Goal: Transaction & Acquisition: Purchase product/service

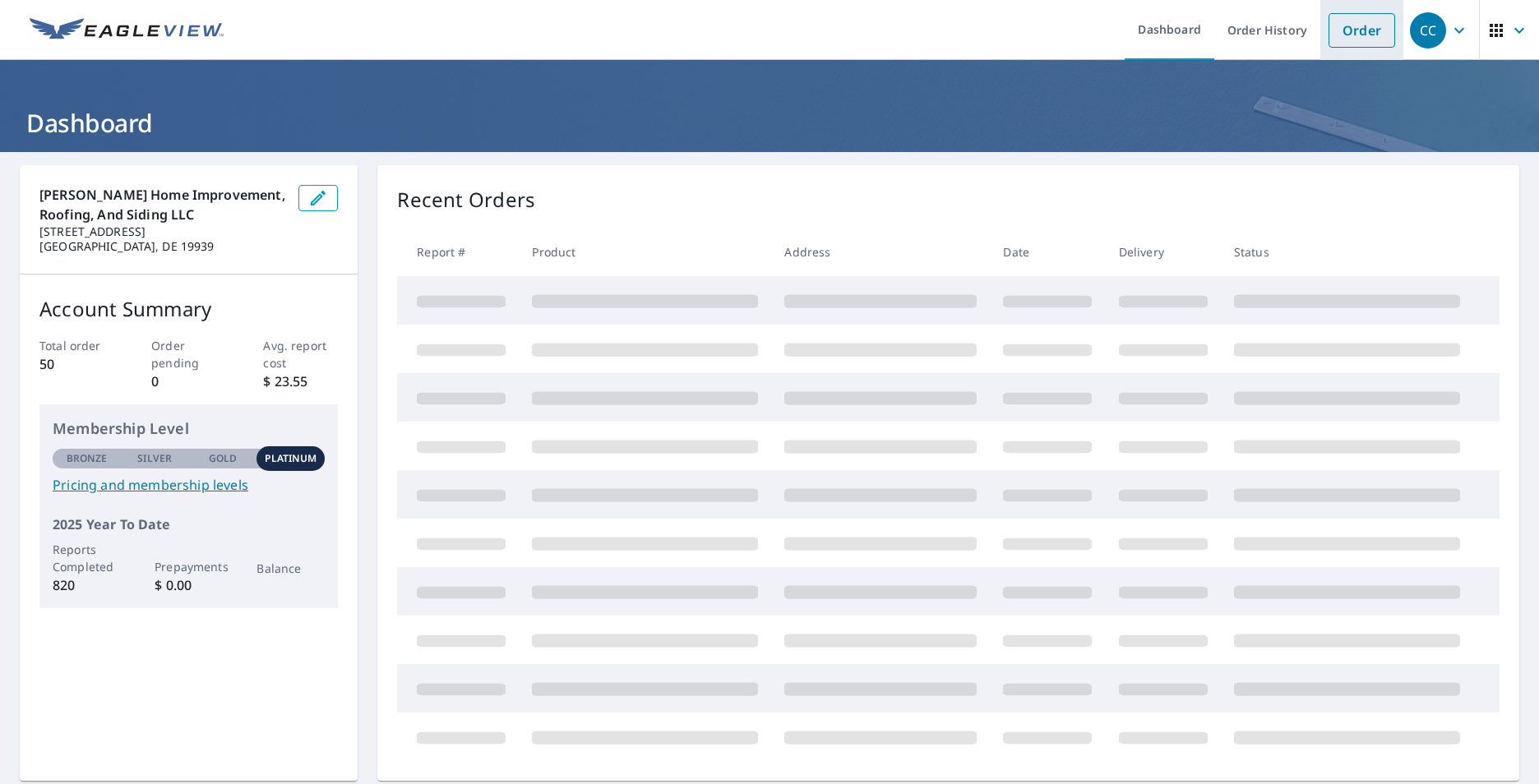
click at [1342, 36] on link "Order" at bounding box center [1362, 30] width 67 height 35
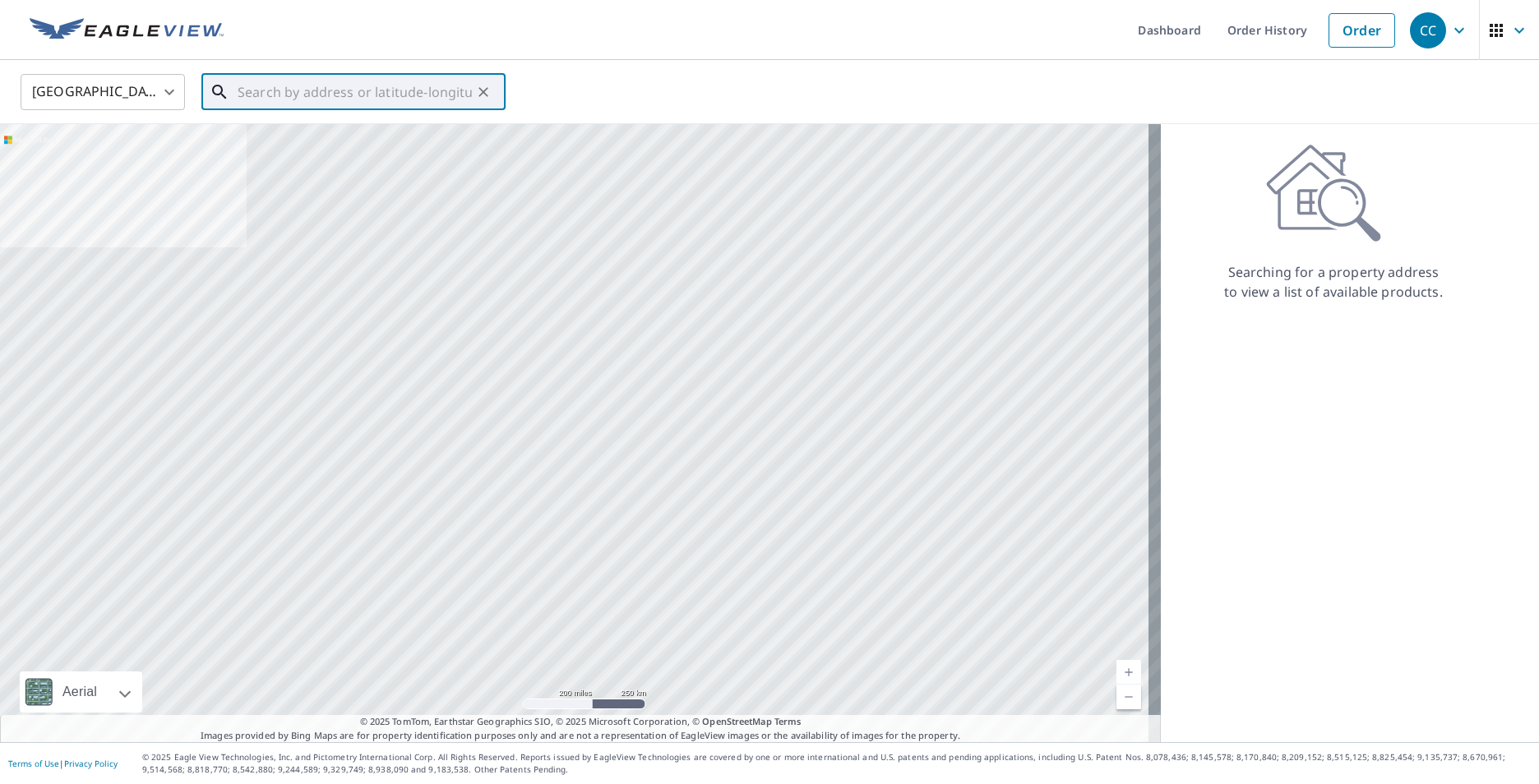
click at [402, 97] on input "text" at bounding box center [354, 92] width 235 height 46
paste input "[STREET_ADDRESS][PERSON_NAME]"
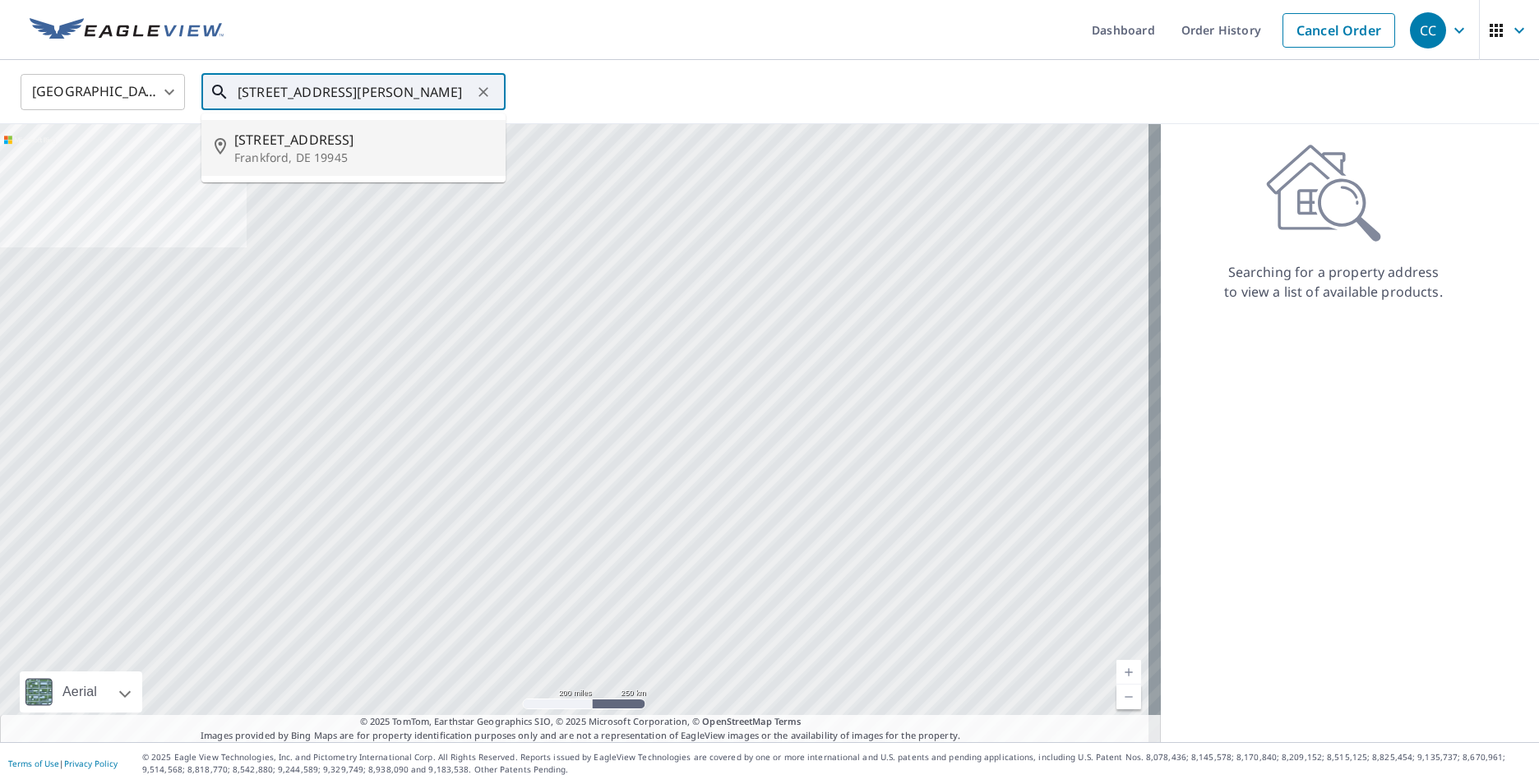
click at [432, 155] on p "Frankford, DE 19945" at bounding box center [363, 158] width 258 height 16
type input "[STREET_ADDRESS][PERSON_NAME]"
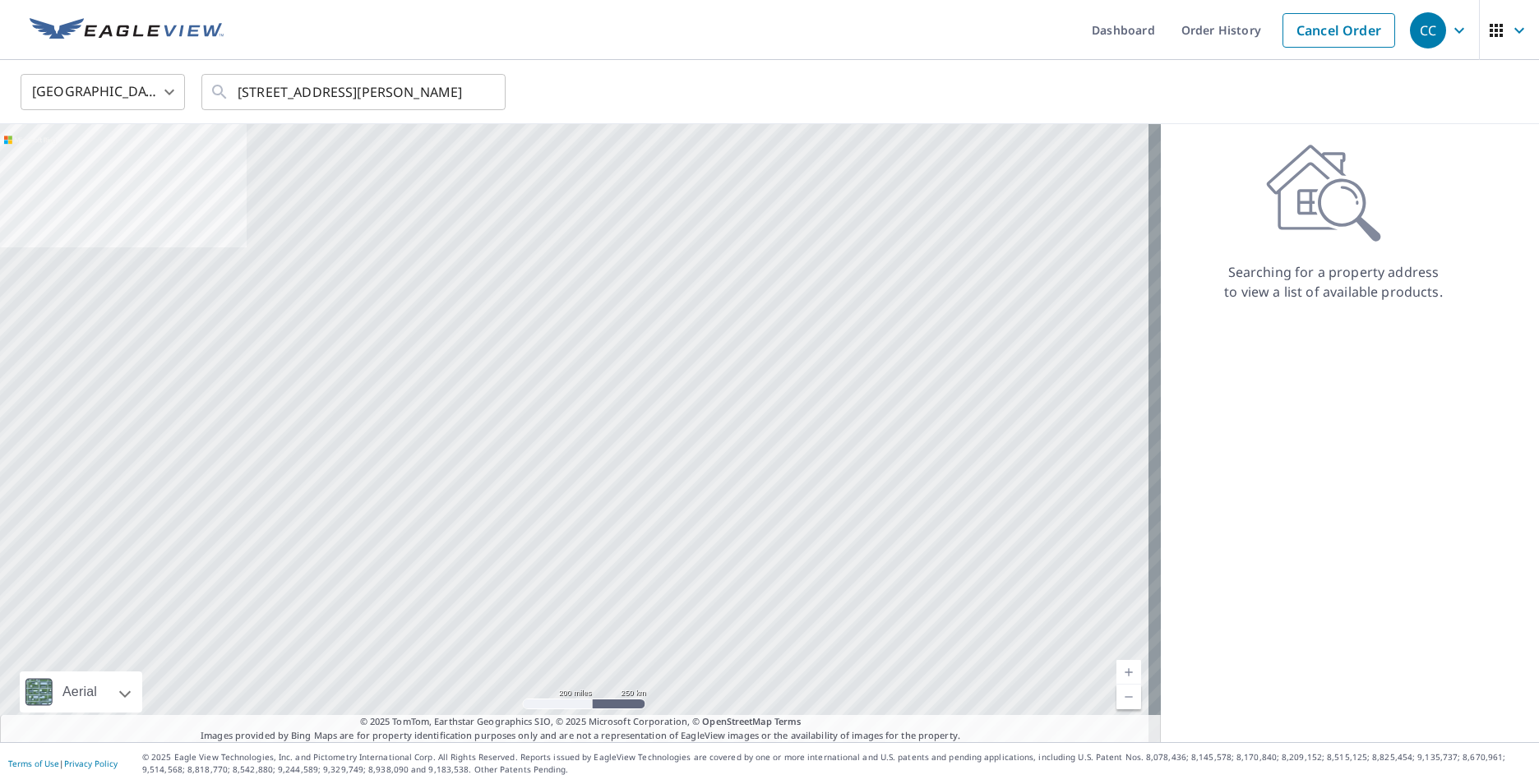
scroll to position [0, 0]
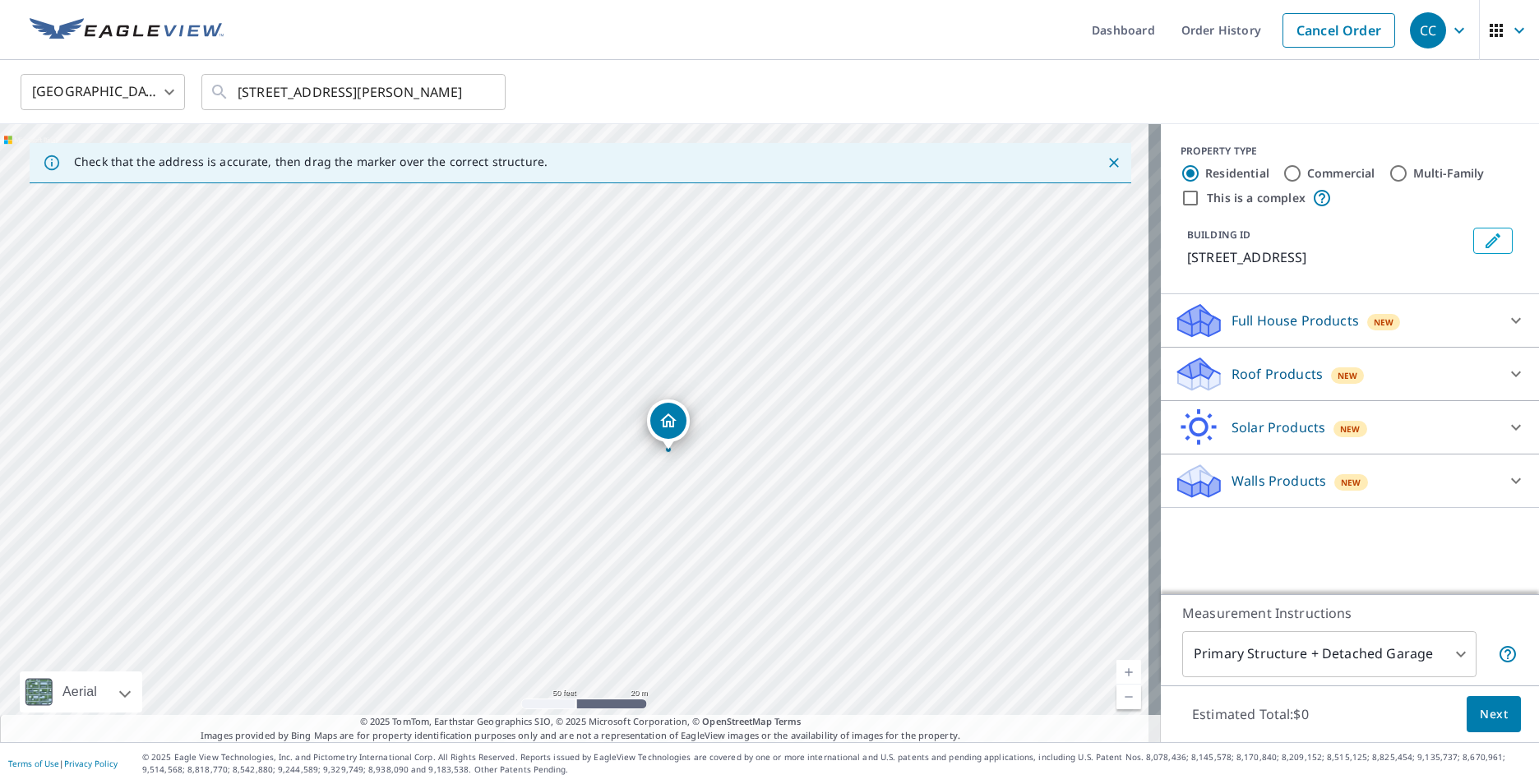
drag, startPoint x: 709, startPoint y: 471, endPoint x: 652, endPoint y: 421, distance: 75.8
click at [645, 414] on div "[STREET_ADDRESS][PERSON_NAME]" at bounding box center [581, 433] width 1161 height 618
drag, startPoint x: 737, startPoint y: 444, endPoint x: 753, endPoint y: 419, distance: 29.7
click at [753, 419] on div "[STREET_ADDRESS][PERSON_NAME]" at bounding box center [581, 433] width 1161 height 618
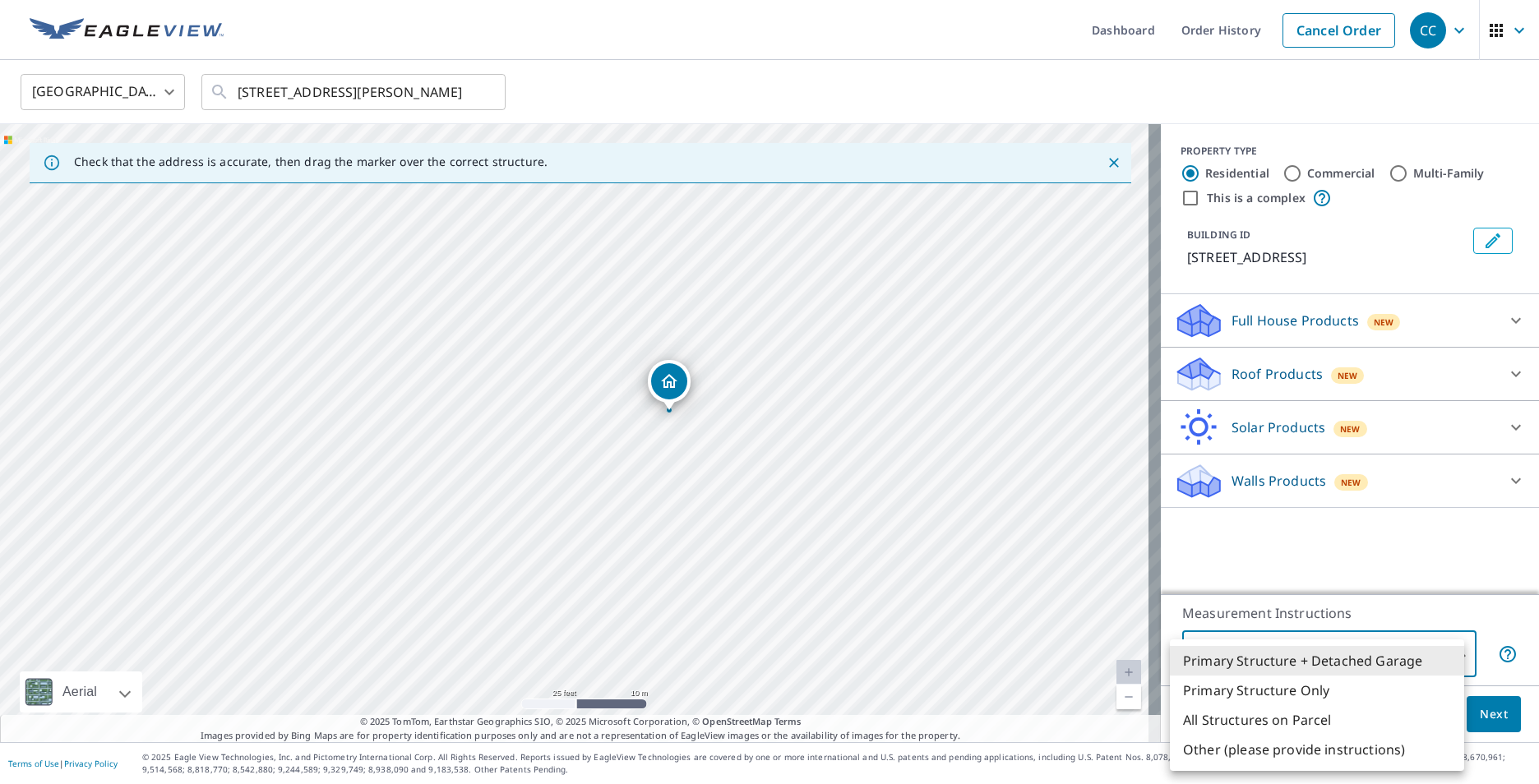
click at [1362, 660] on body "CC CC Dashboard Order History Cancel Order CC United States [GEOGRAPHIC_DATA] ​…" at bounding box center [770, 392] width 1539 height 784
click at [1345, 685] on li "Primary Structure Only" at bounding box center [1317, 691] width 295 height 29
type input "2"
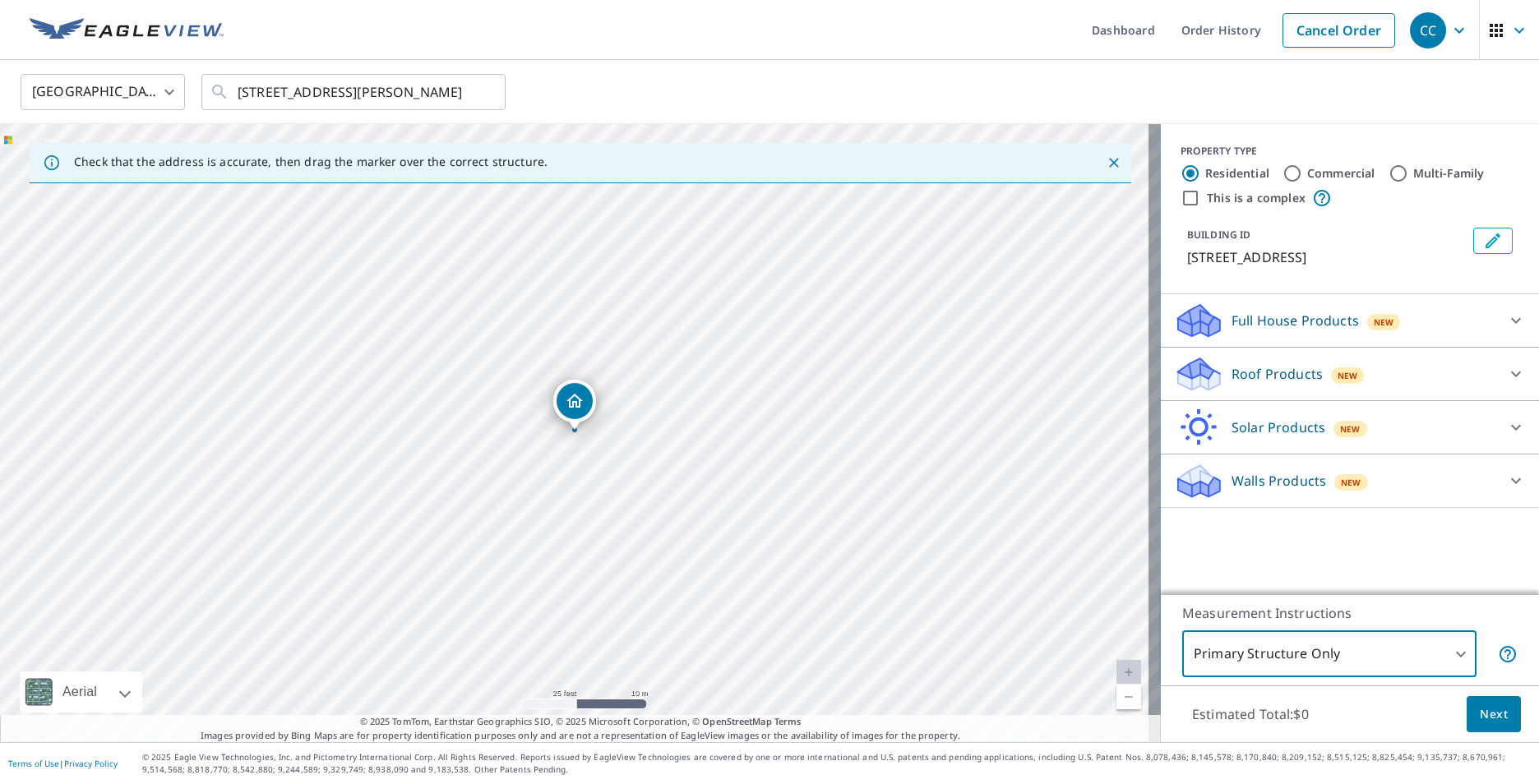
click at [1477, 364] on div "Roof Products New" at bounding box center [1335, 374] width 322 height 38
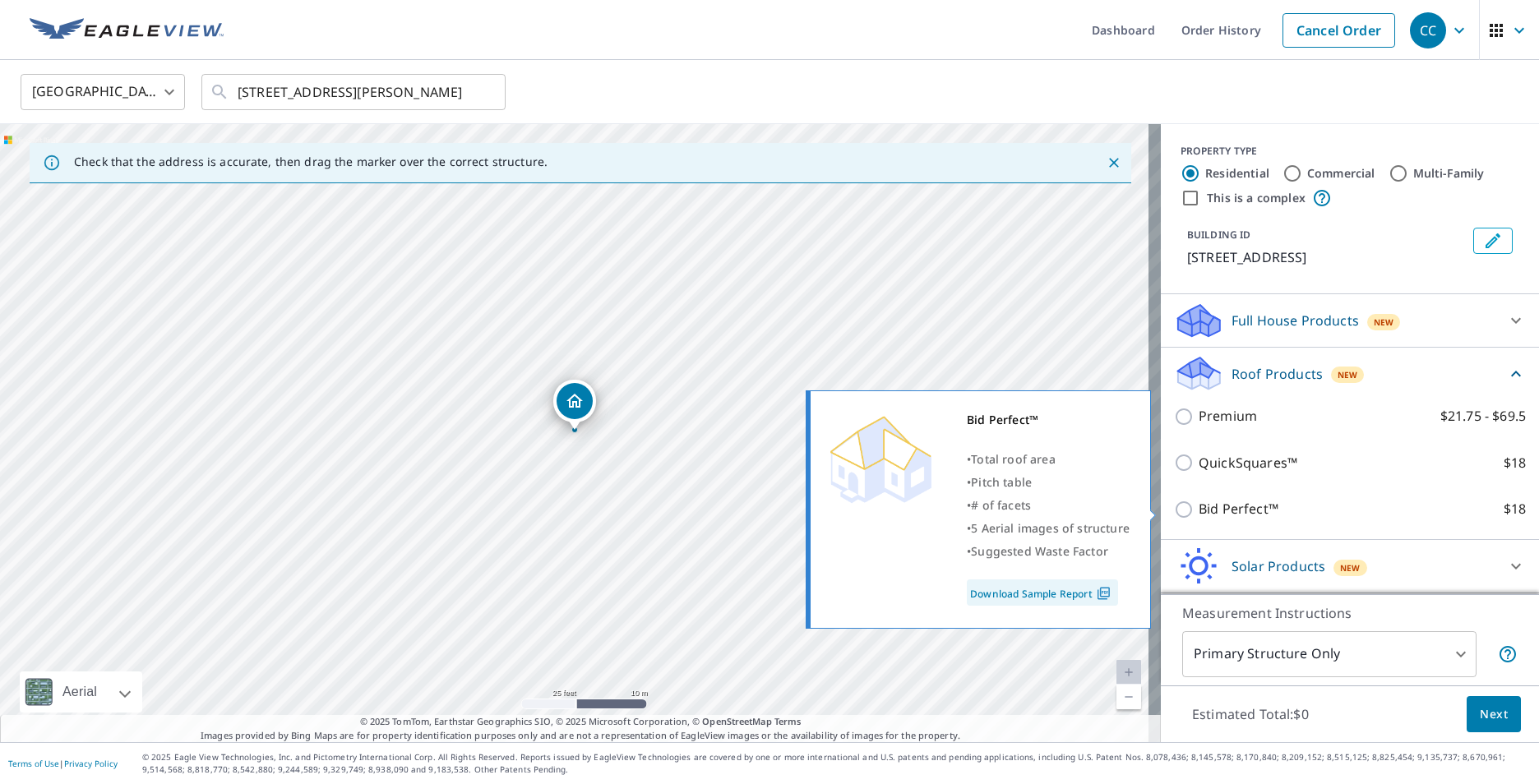
click at [1174, 507] on input "Bid Perfect™ $18" at bounding box center [1186, 510] width 25 height 20
checkbox input "true"
type input "1"
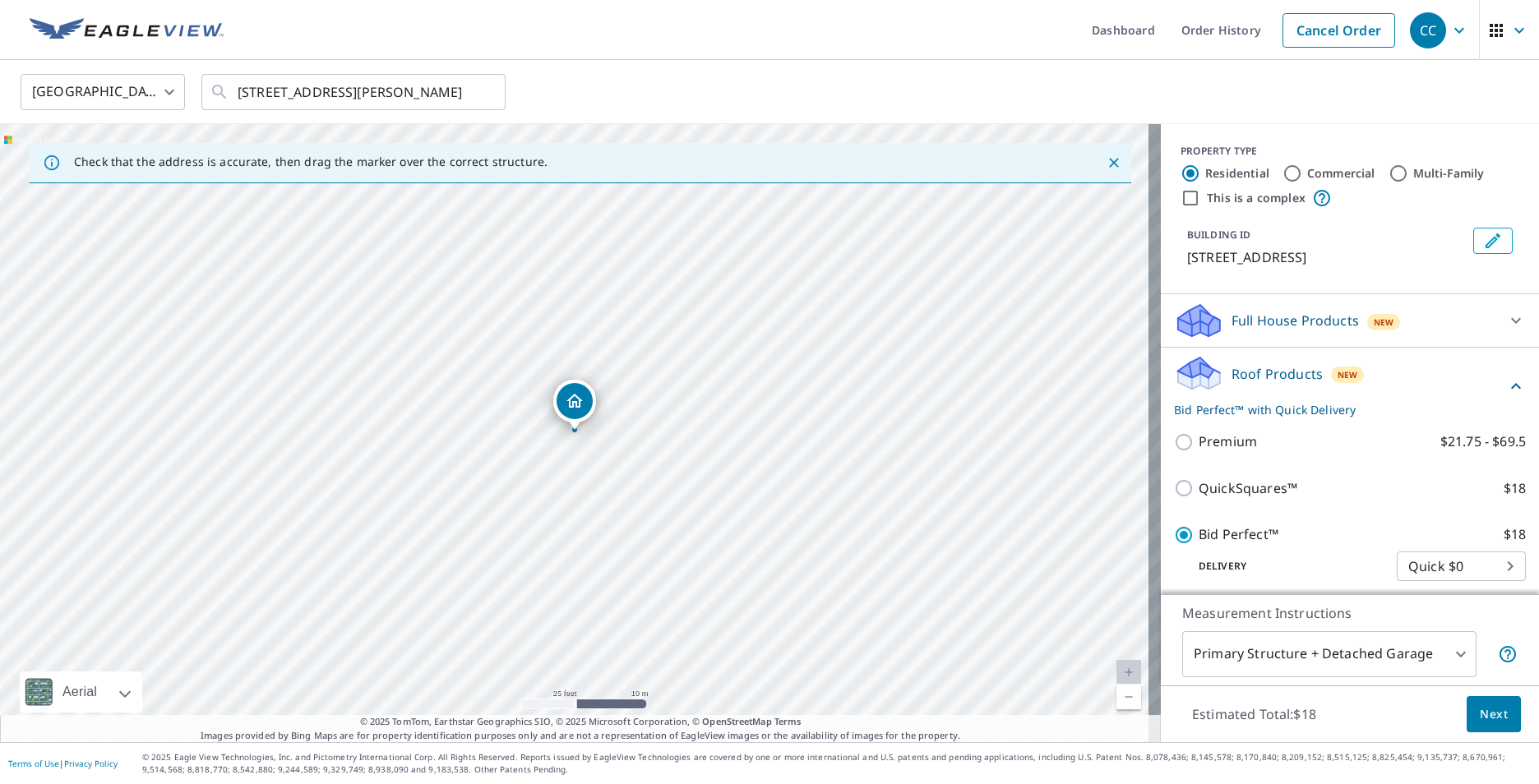
click at [1481, 714] on span "Next" at bounding box center [1494, 715] width 28 height 21
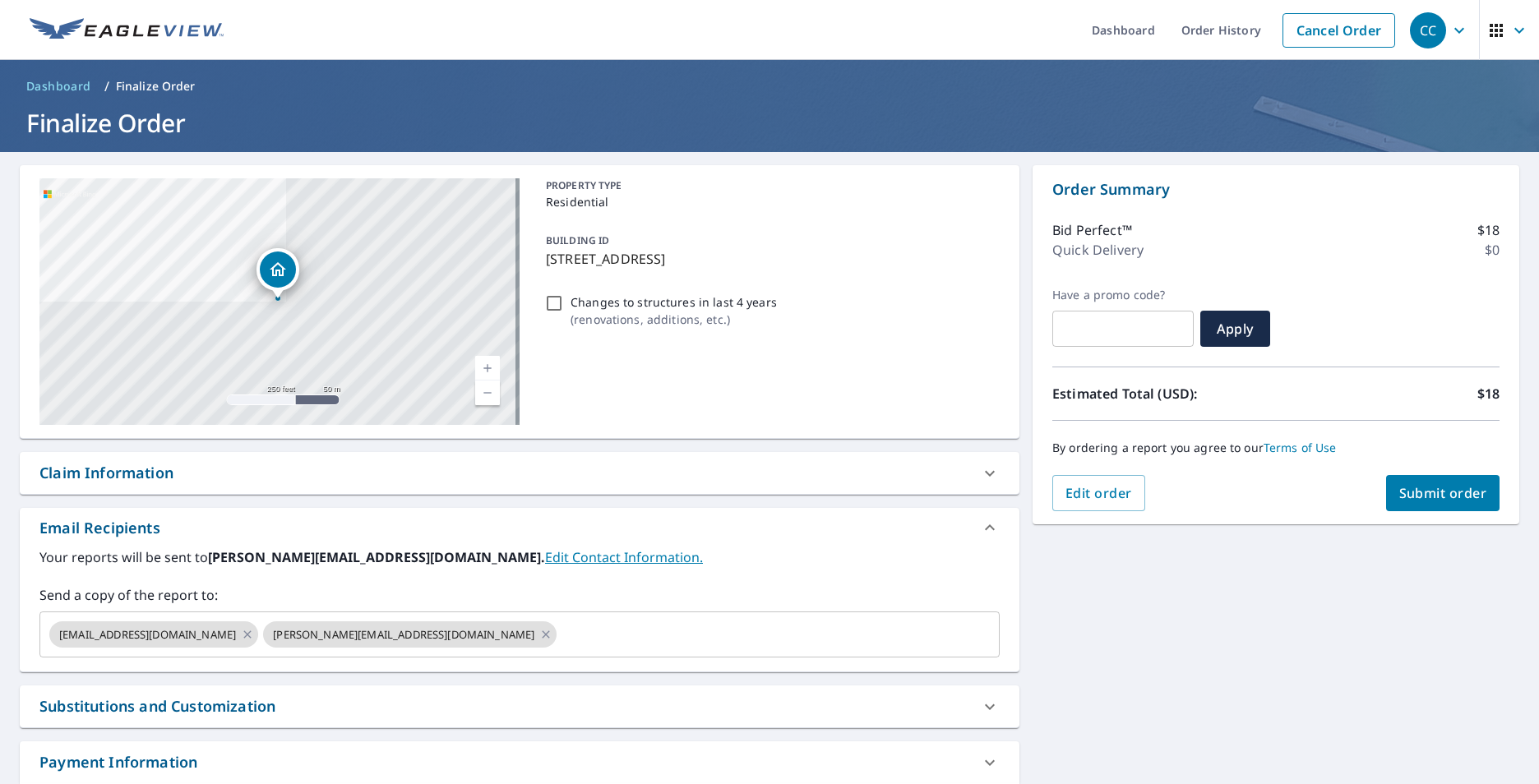
click at [1440, 497] on span "Submit order" at bounding box center [1443, 494] width 88 height 18
checkbox input "true"
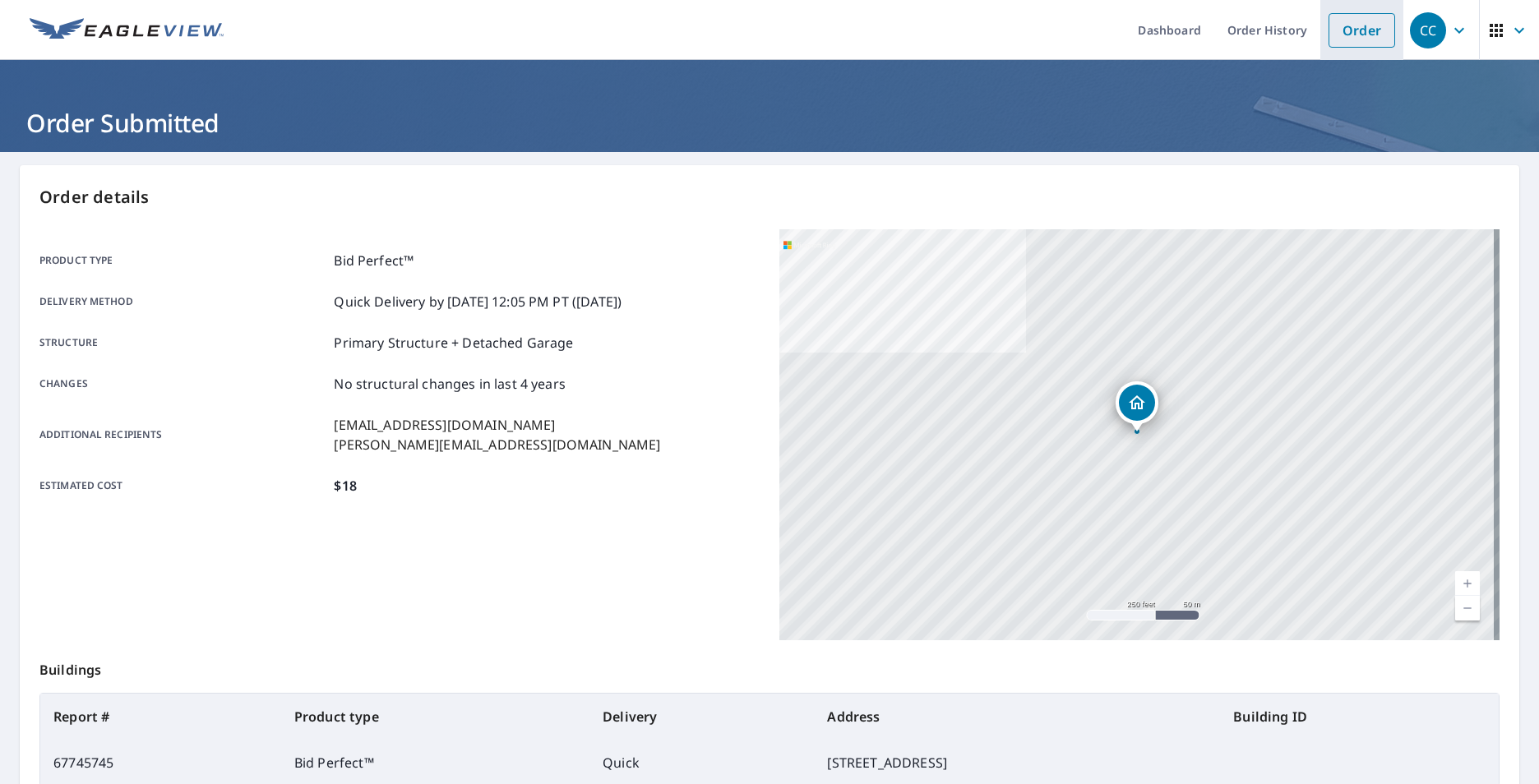
click at [1356, 25] on link "Order" at bounding box center [1362, 30] width 67 height 35
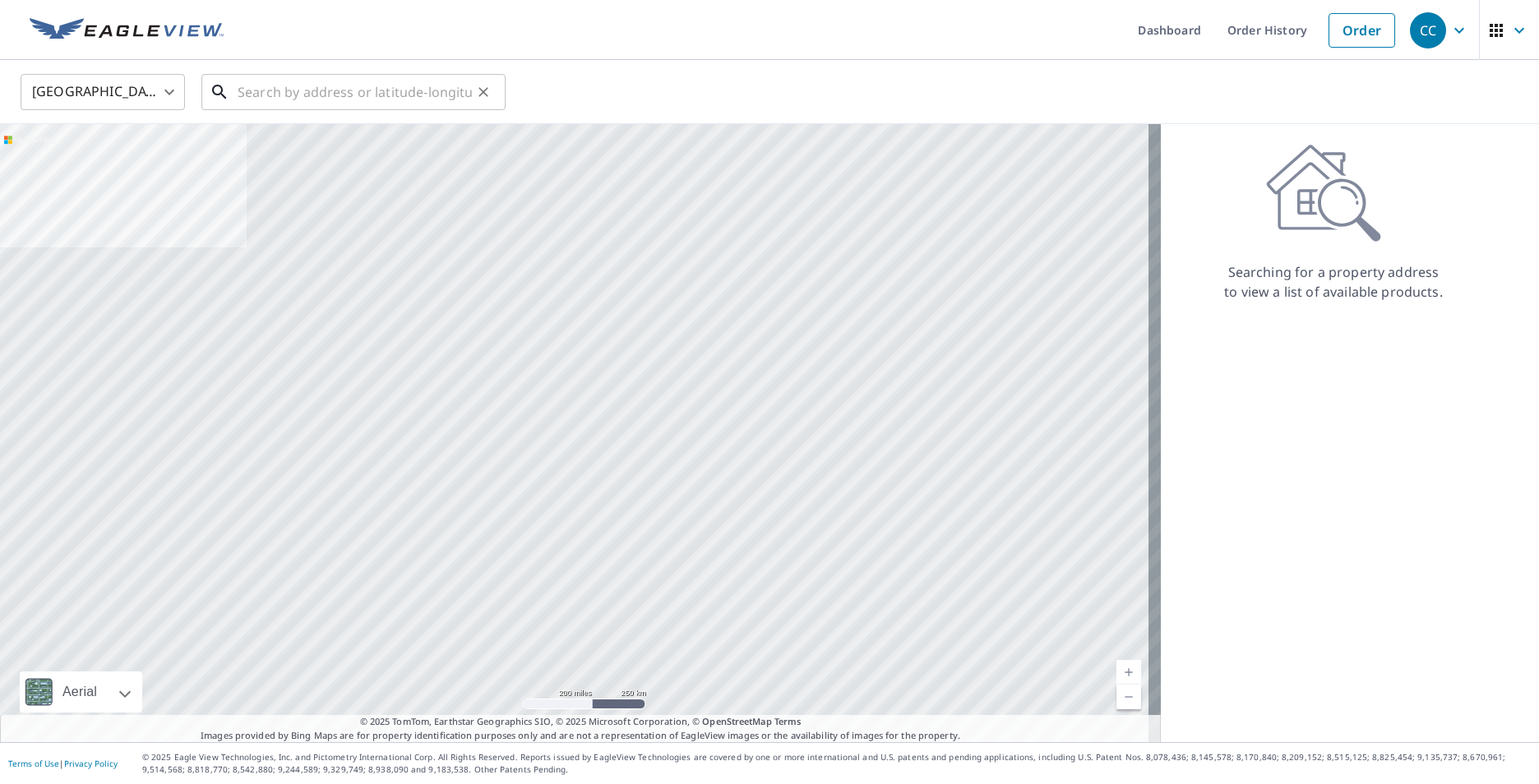
click at [321, 98] on input "text" at bounding box center [354, 92] width 235 height 46
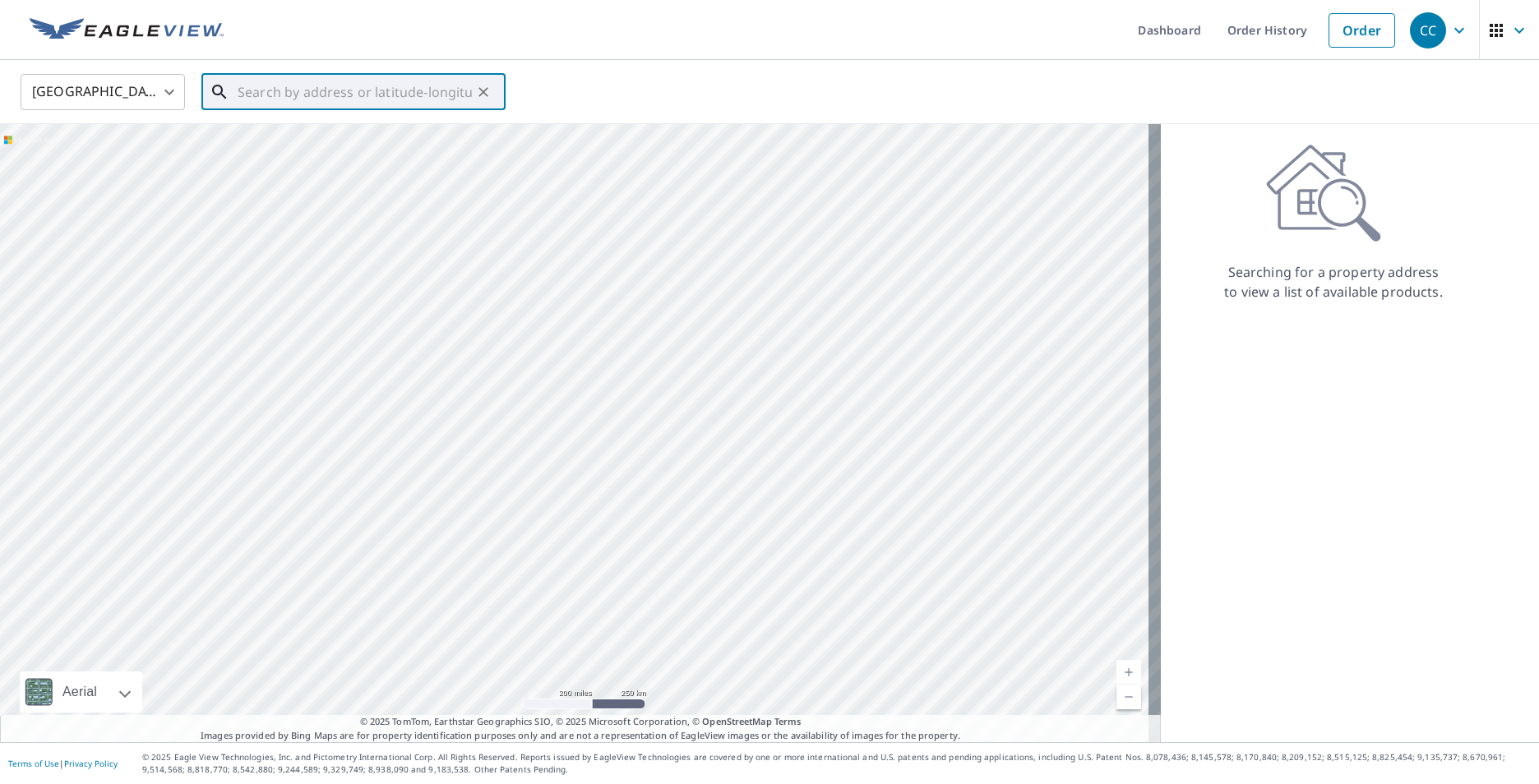
paste input "[STREET_ADDRESS][PERSON_NAME][PERSON_NAME]"
click at [355, 144] on span "[STREET_ADDRESS][PERSON_NAME]" at bounding box center [363, 140] width 258 height 20
type input "[STREET_ADDRESS][PERSON_NAME][PERSON_NAME]"
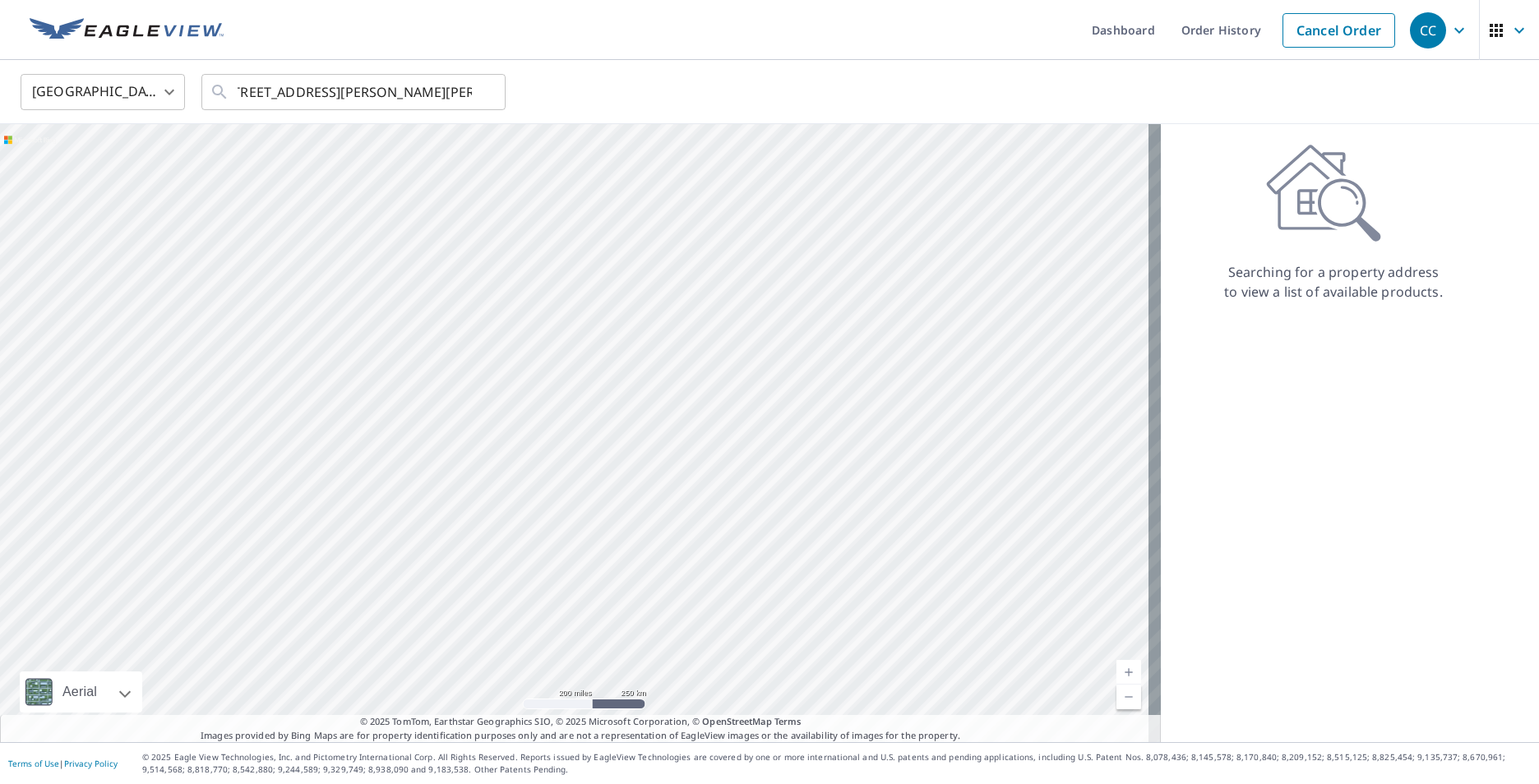
scroll to position [0, 0]
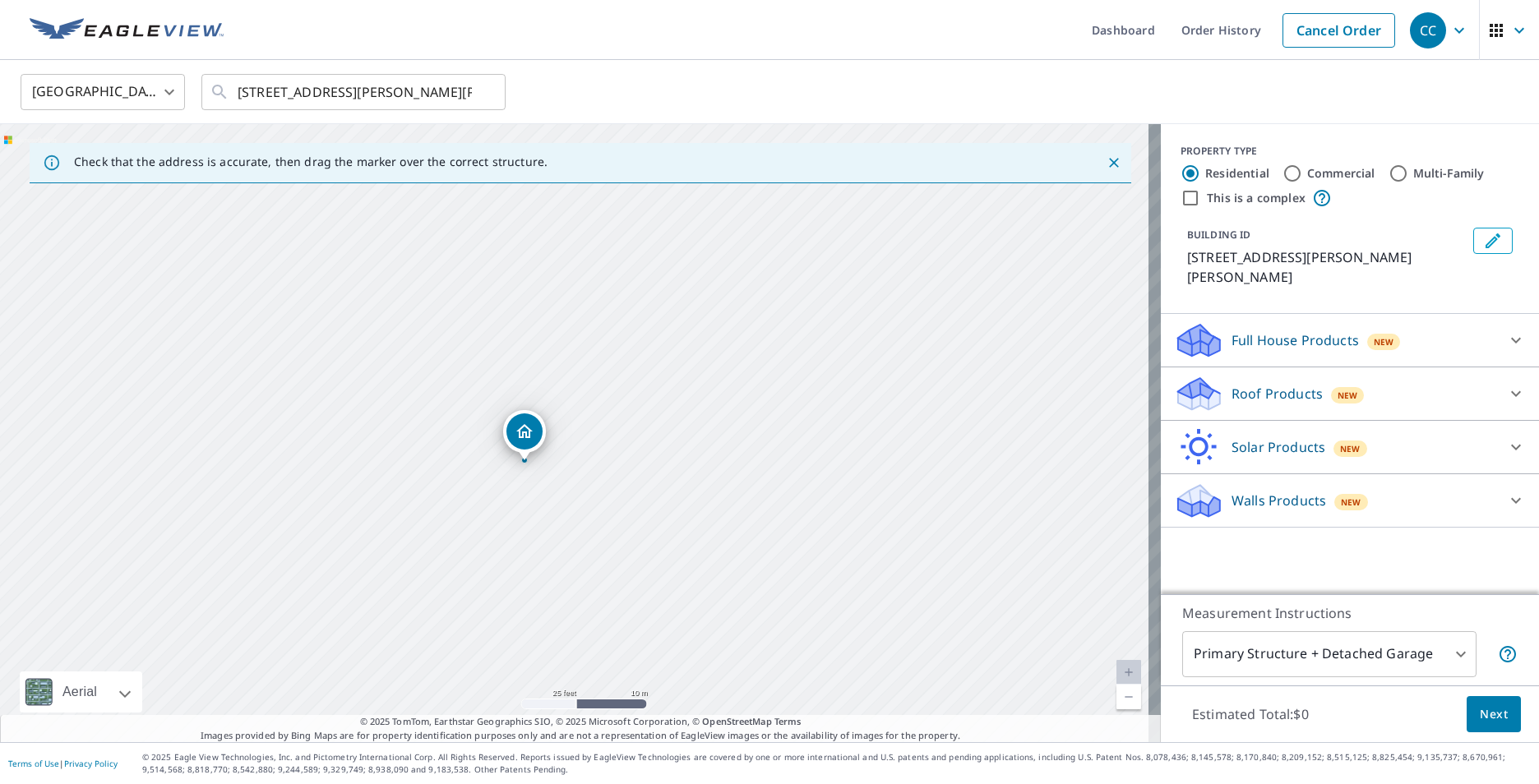
drag, startPoint x: 686, startPoint y: 494, endPoint x: 602, endPoint y: 464, distance: 89.2
click at [602, 464] on div "[STREET_ADDRESS][PERSON_NAME][PERSON_NAME]" at bounding box center [581, 433] width 1161 height 618
click at [1307, 330] on p "Full House Products" at bounding box center [1296, 340] width 128 height 20
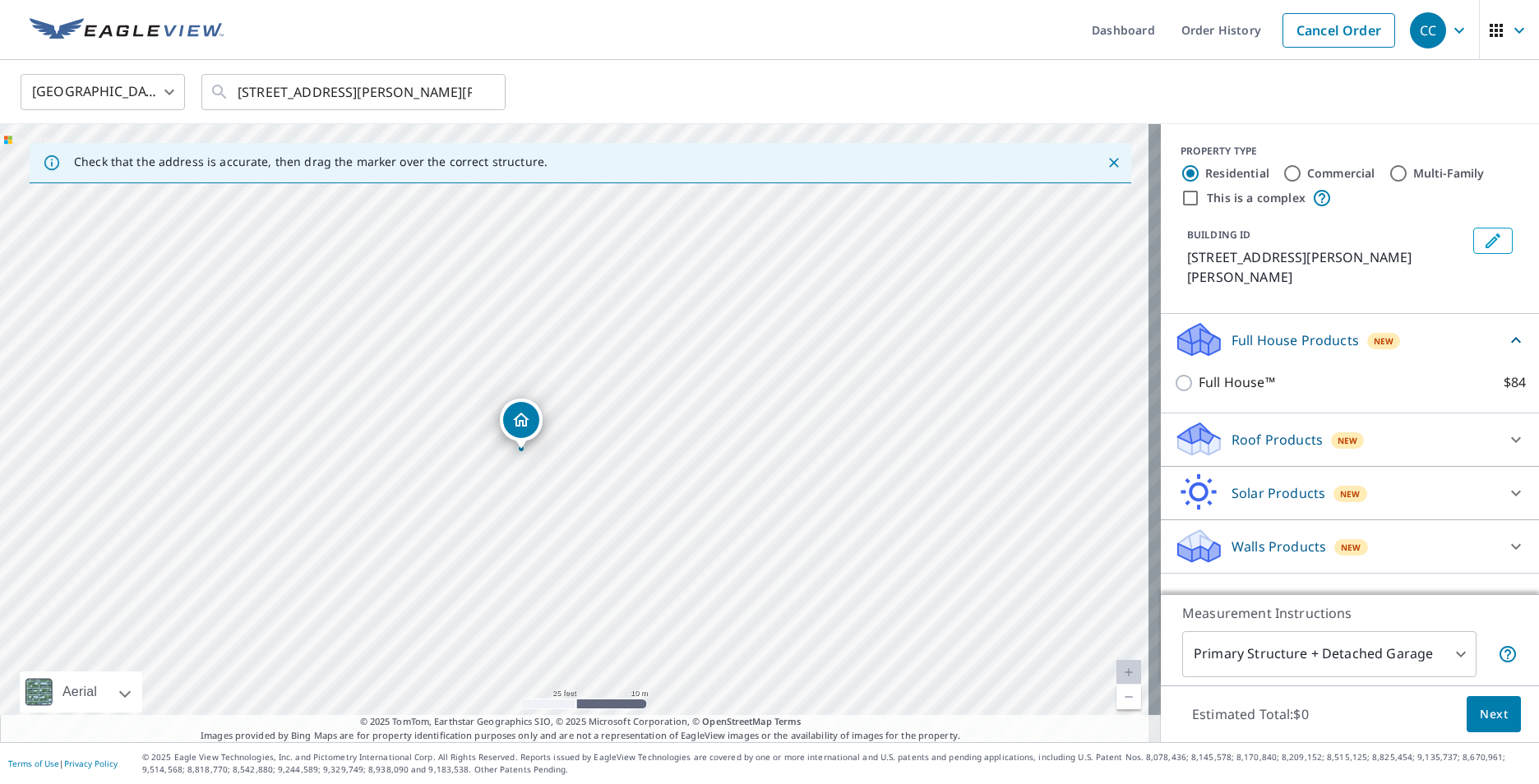
click at [1288, 429] on div "Roof Products New" at bounding box center [1335, 439] width 322 height 38
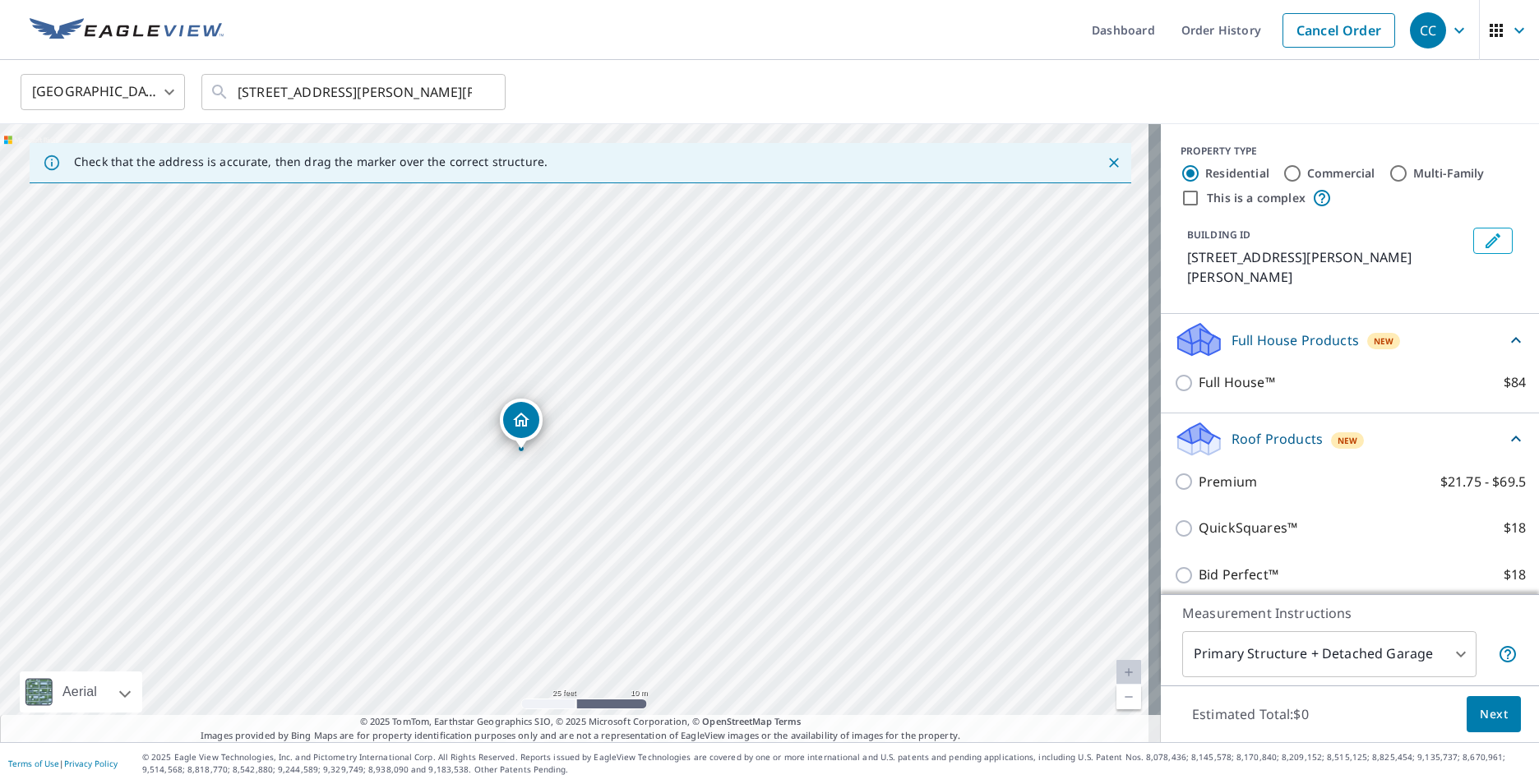
click at [1245, 551] on div "Bid Perfect™ $18" at bounding box center [1350, 574] width 352 height 47
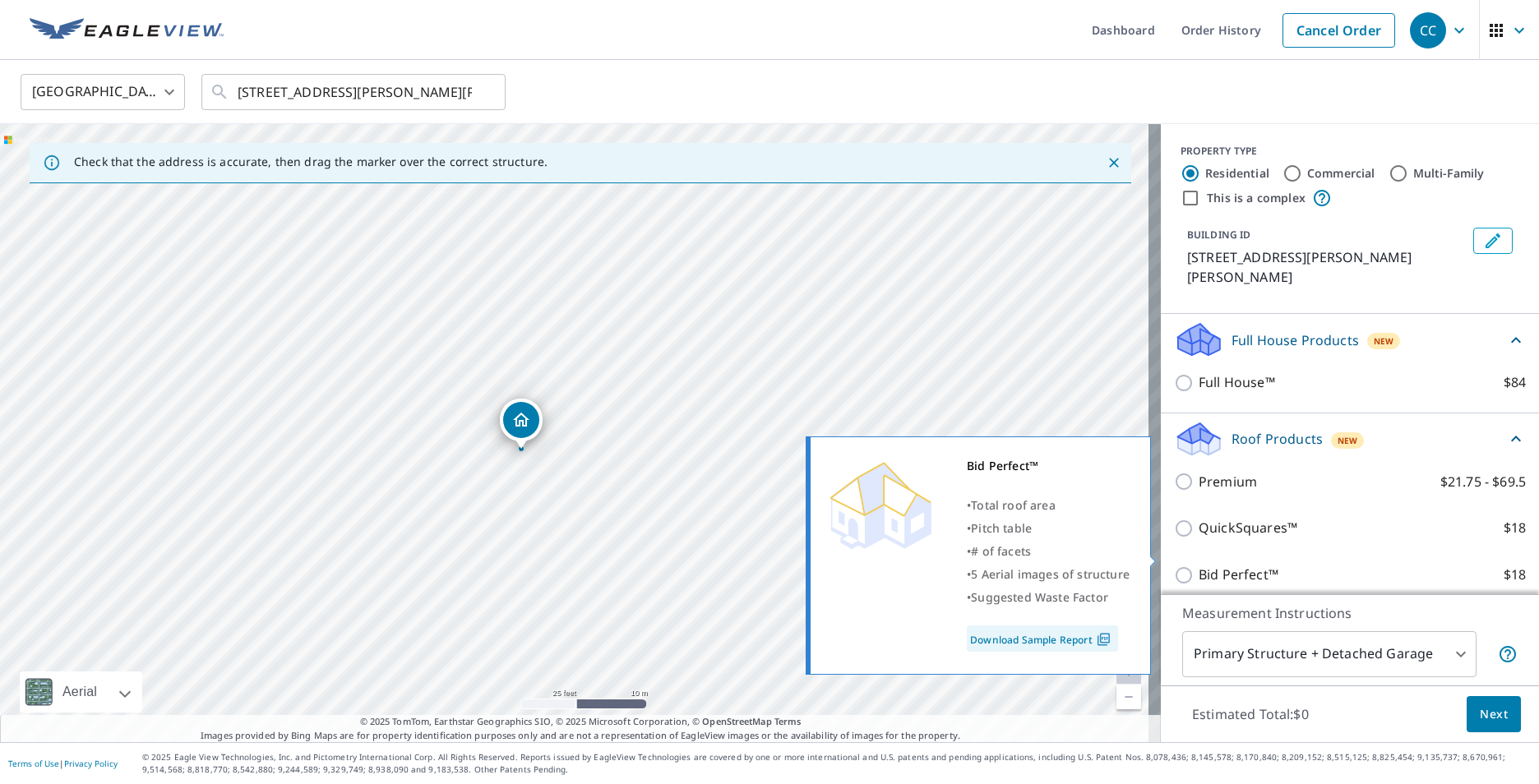
click at [1178, 566] on input "Bid Perfect™ $18" at bounding box center [1186, 576] width 25 height 20
checkbox input "true"
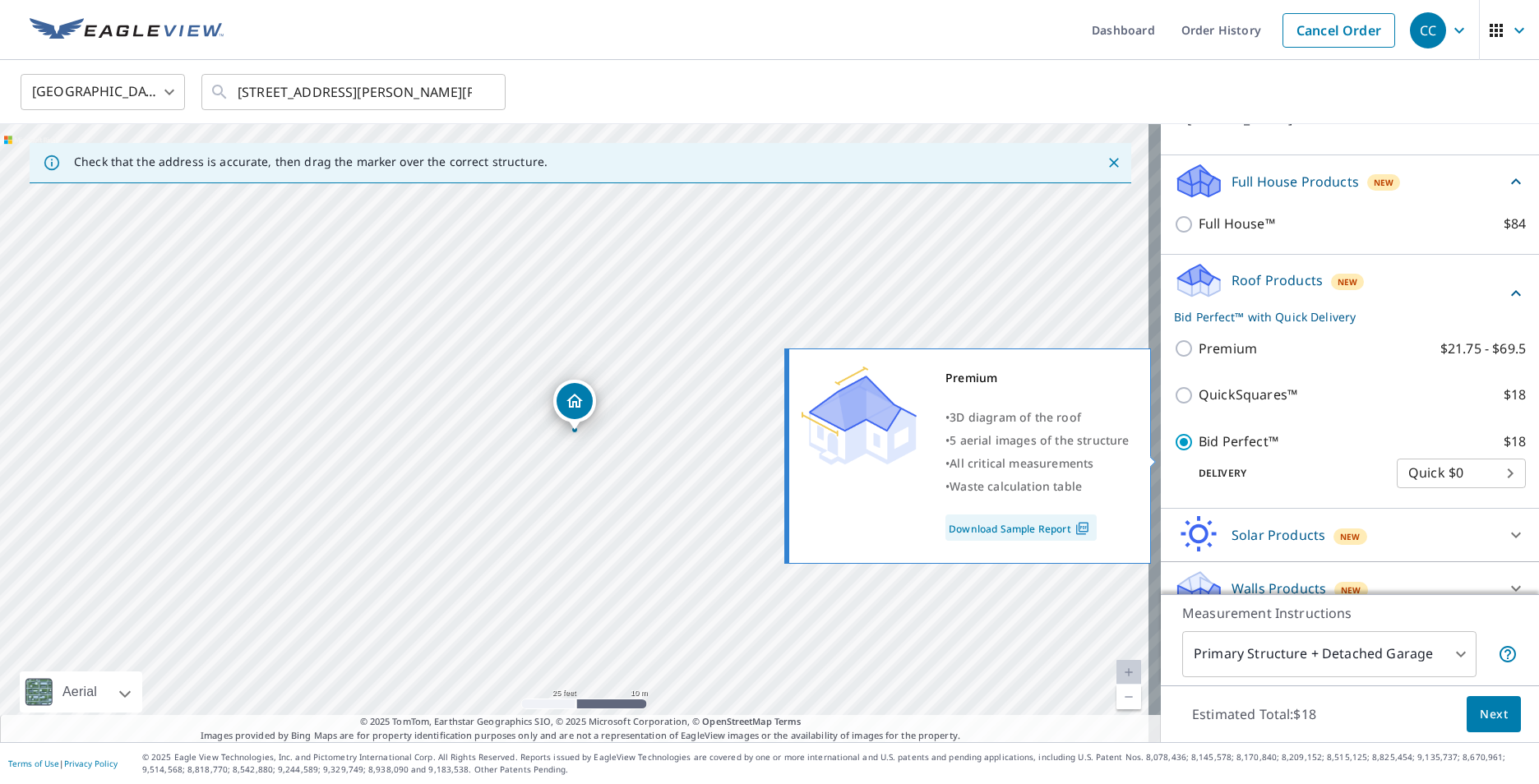
scroll to position [161, 0]
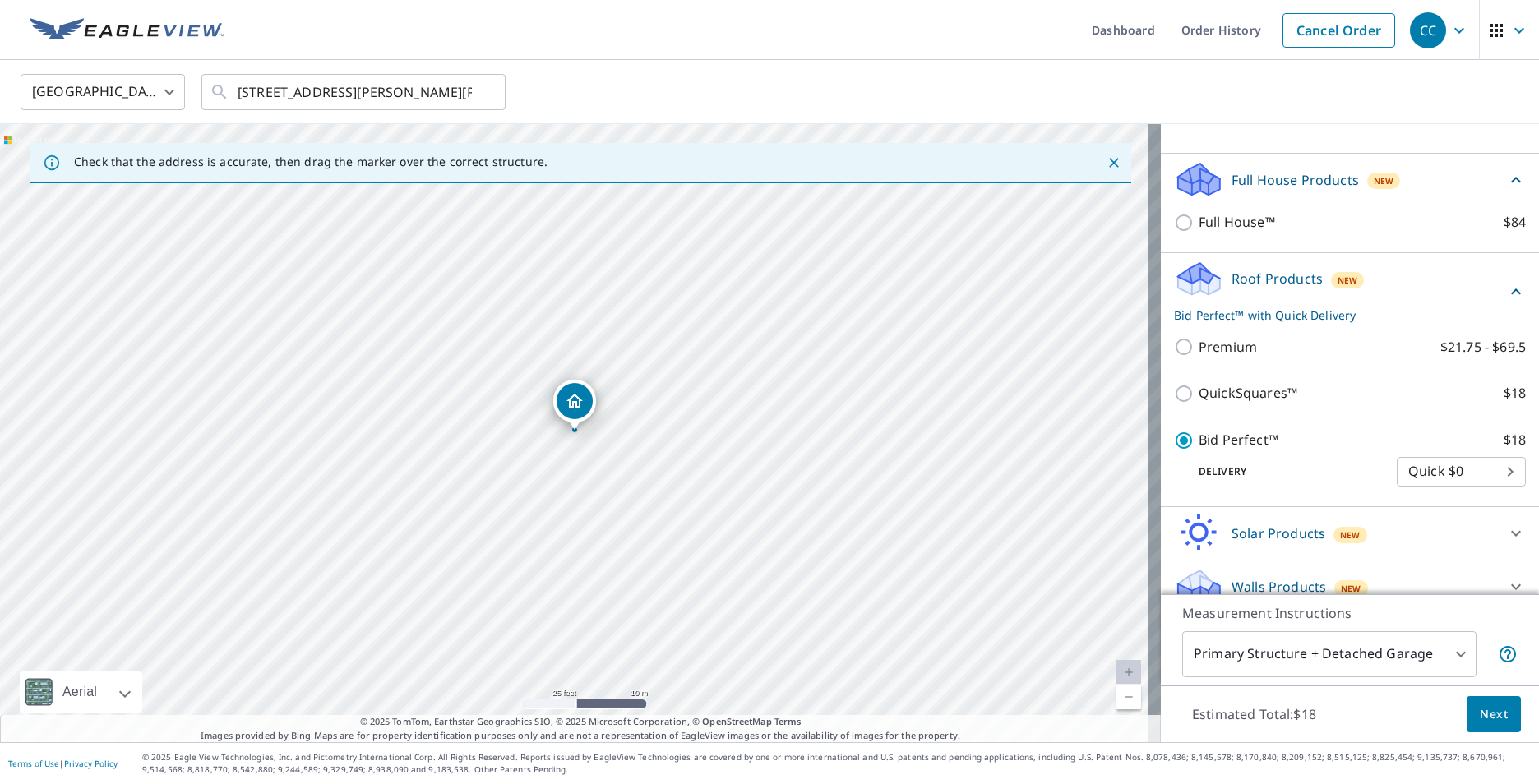
click at [1303, 652] on body "CC CC Dashboard Order History Cancel Order CC [GEOGRAPHIC_DATA] [GEOGRAPHIC_DAT…" at bounding box center [770, 392] width 1539 height 784
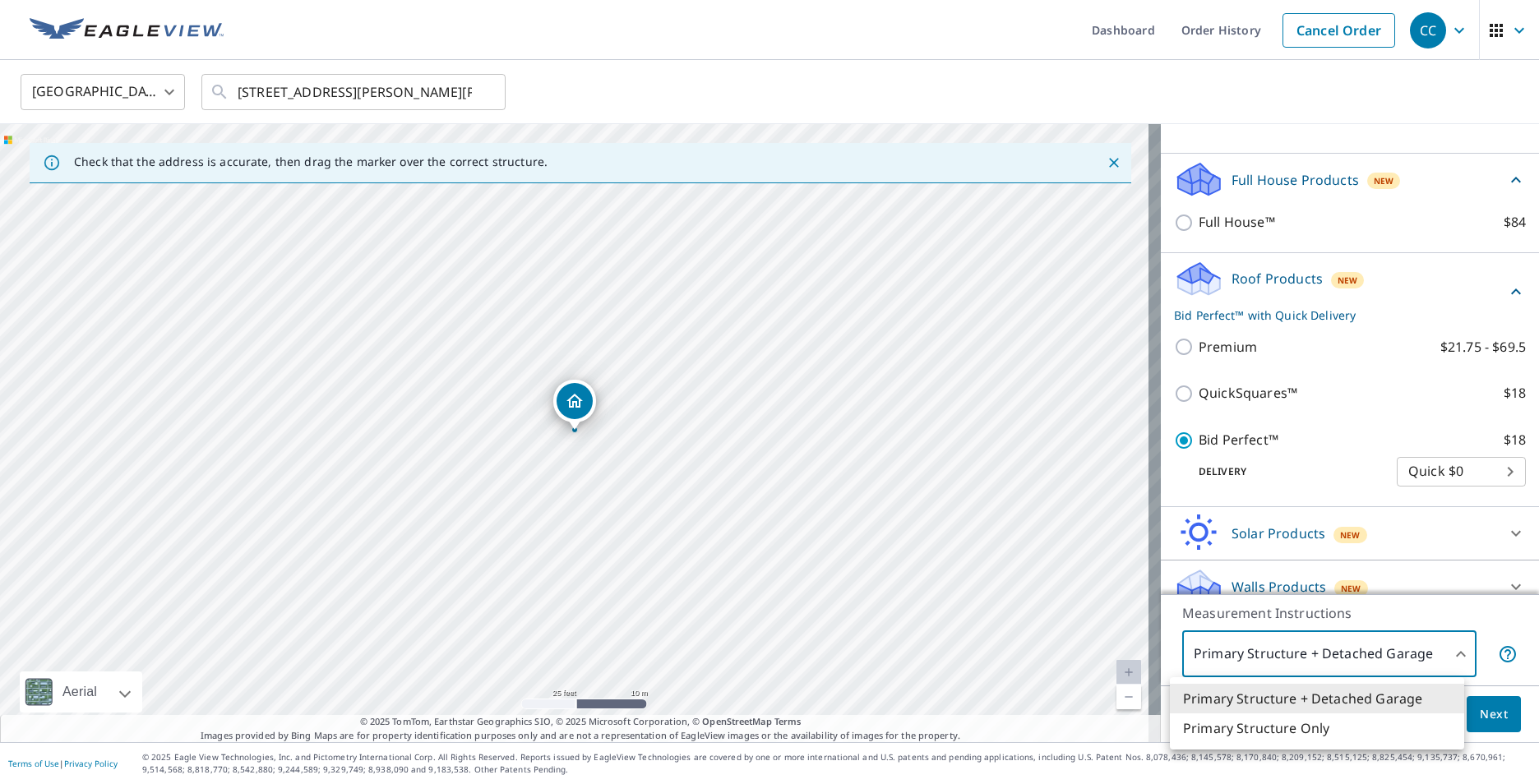
click at [1294, 730] on li "Primary Structure Only" at bounding box center [1317, 728] width 295 height 29
type input "2"
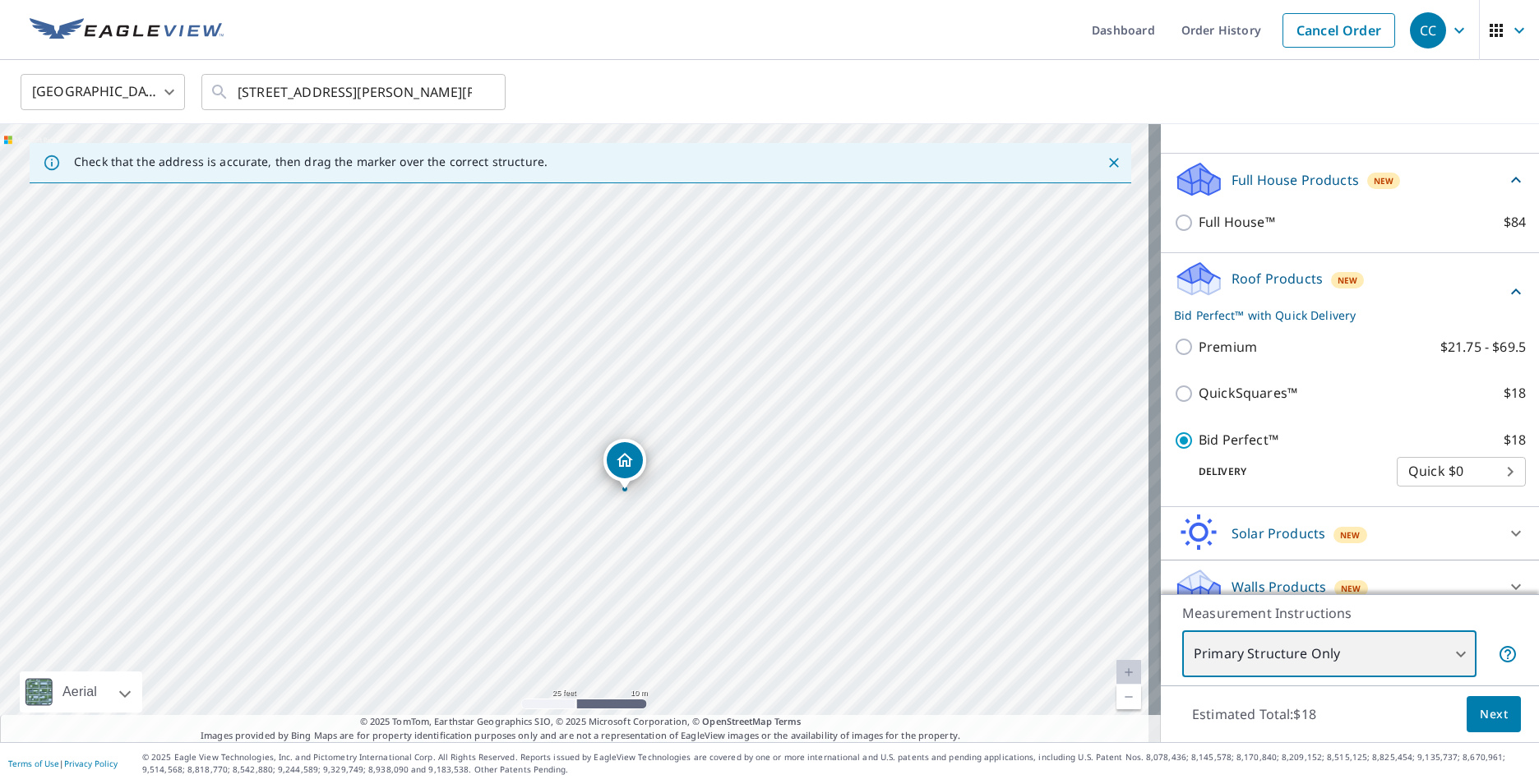
drag, startPoint x: 918, startPoint y: 395, endPoint x: 968, endPoint y: 455, distance: 78.1
click at [968, 455] on div "[STREET_ADDRESS][PERSON_NAME][PERSON_NAME]" at bounding box center [581, 433] width 1161 height 618
click at [1481, 719] on span "Next" at bounding box center [1494, 715] width 28 height 21
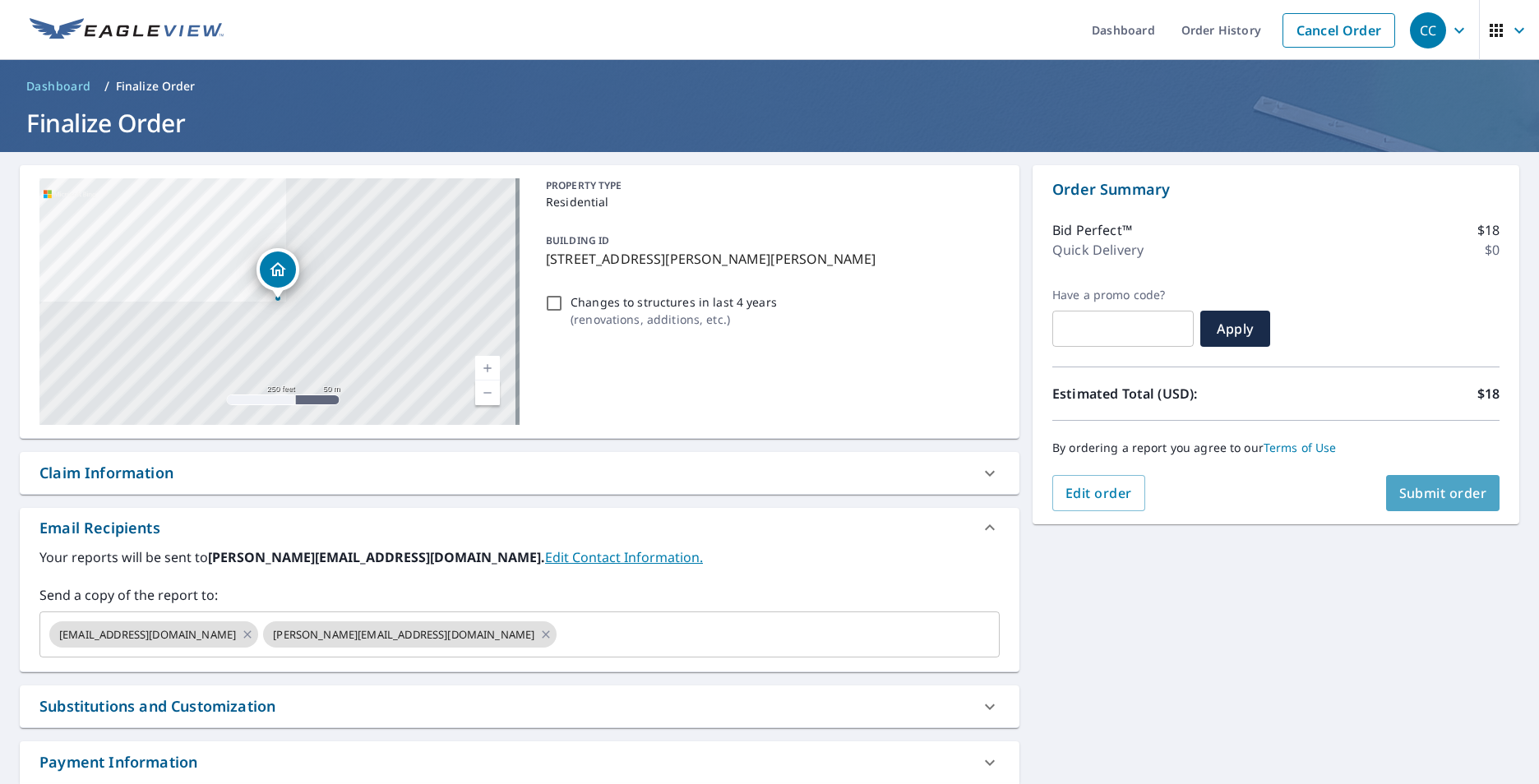
click at [1408, 500] on span "Submit order" at bounding box center [1443, 494] width 88 height 18
checkbox input "true"
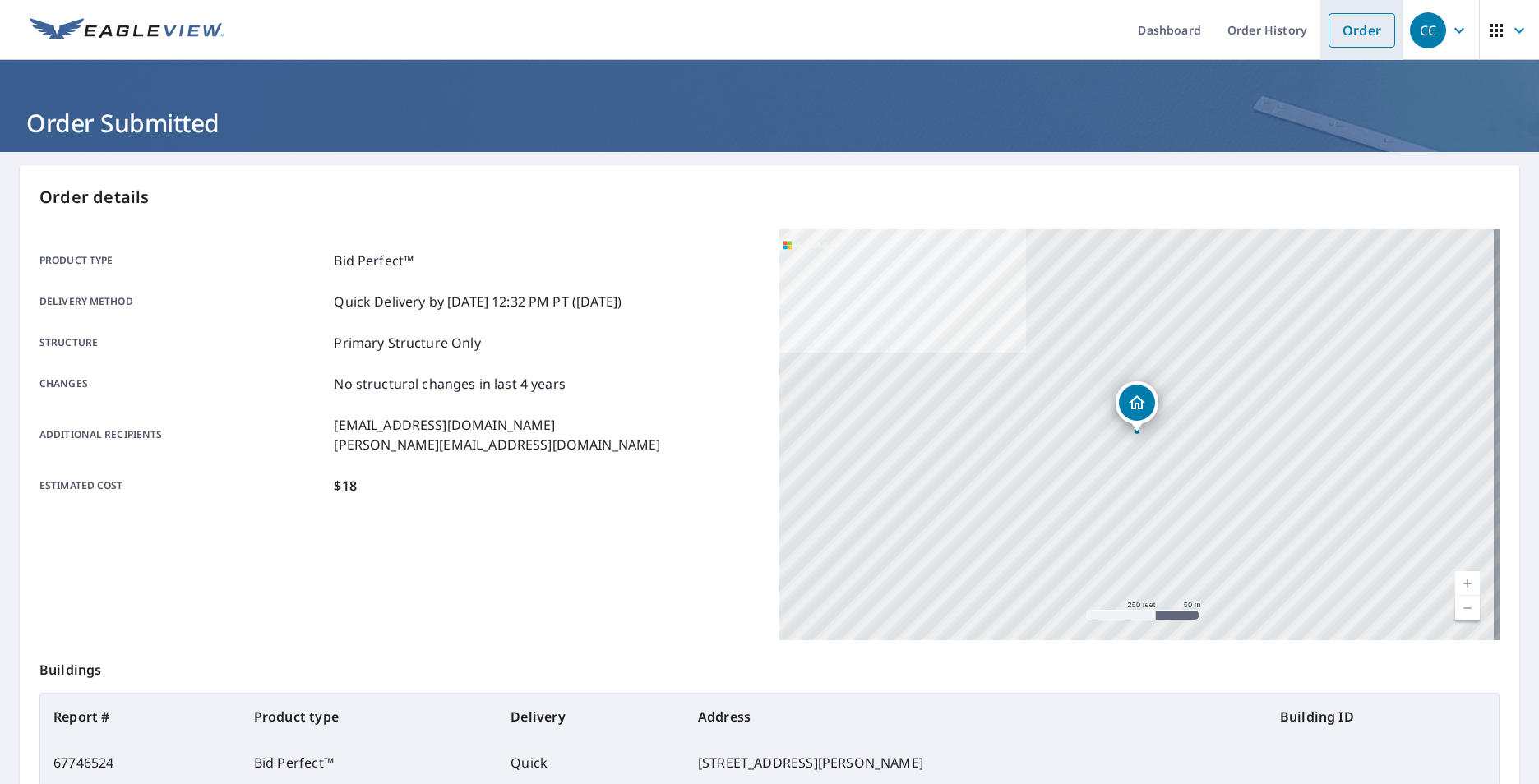
click at [1345, 30] on link "Order" at bounding box center [1362, 30] width 67 height 35
